Goal: Information Seeking & Learning: Check status

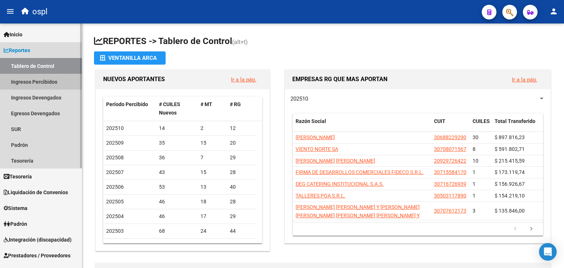
click at [41, 79] on link "Ingresos Percibidos" at bounding box center [41, 82] width 82 height 16
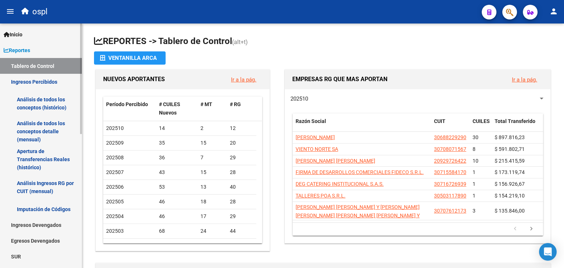
click at [45, 132] on link "Análisis de todos los conceptos detalle (mensual)" at bounding box center [41, 131] width 82 height 28
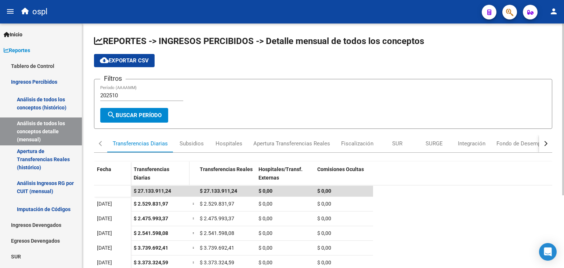
scroll to position [103, 0]
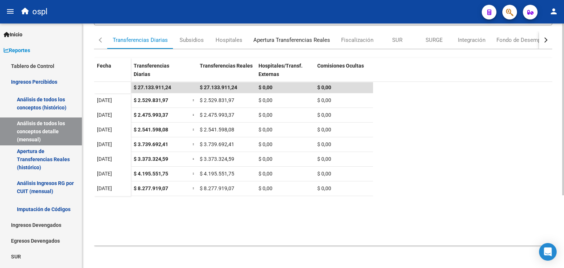
click at [329, 32] on div "Apertura Transferencias Reales" at bounding box center [292, 40] width 88 height 18
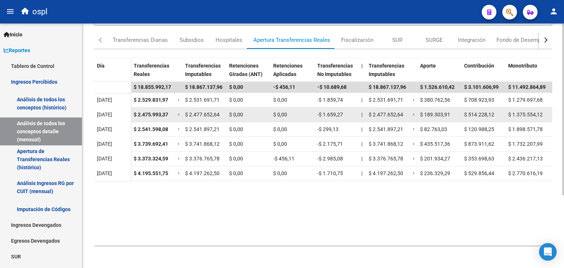
scroll to position [0, 0]
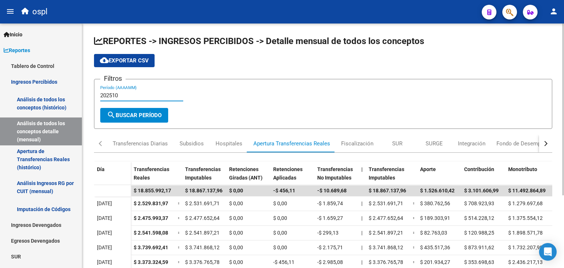
click at [130, 97] on input "202510" at bounding box center [141, 95] width 83 height 7
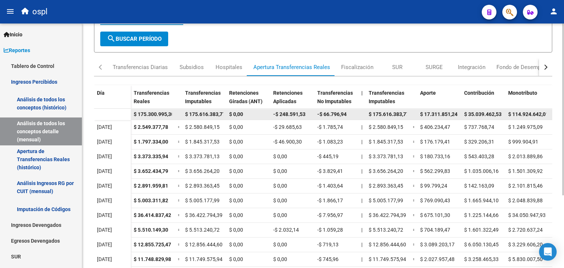
type input "202509"
